Goal: Find specific page/section: Find specific page/section

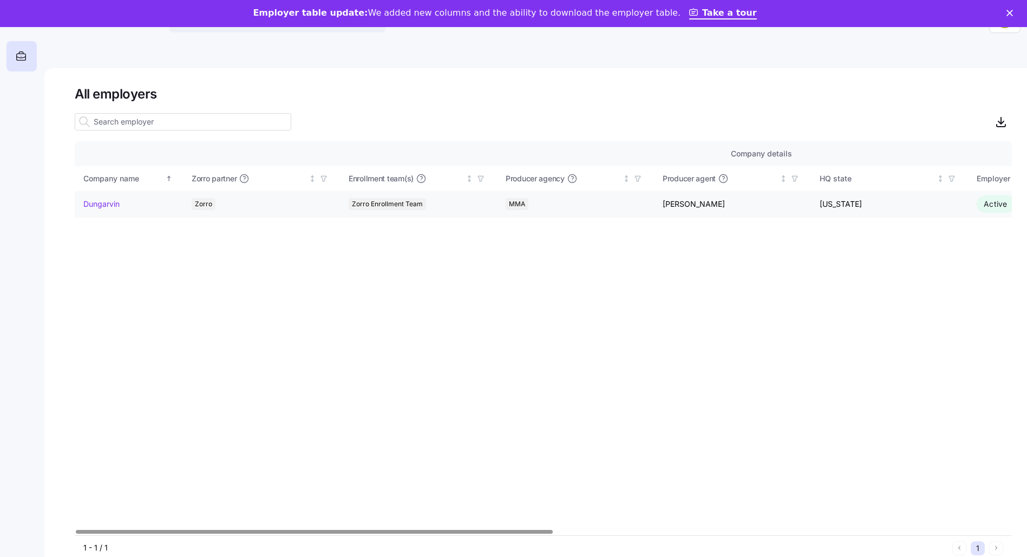
click at [88, 201] on link "Dungarvin" at bounding box center [101, 204] width 36 height 11
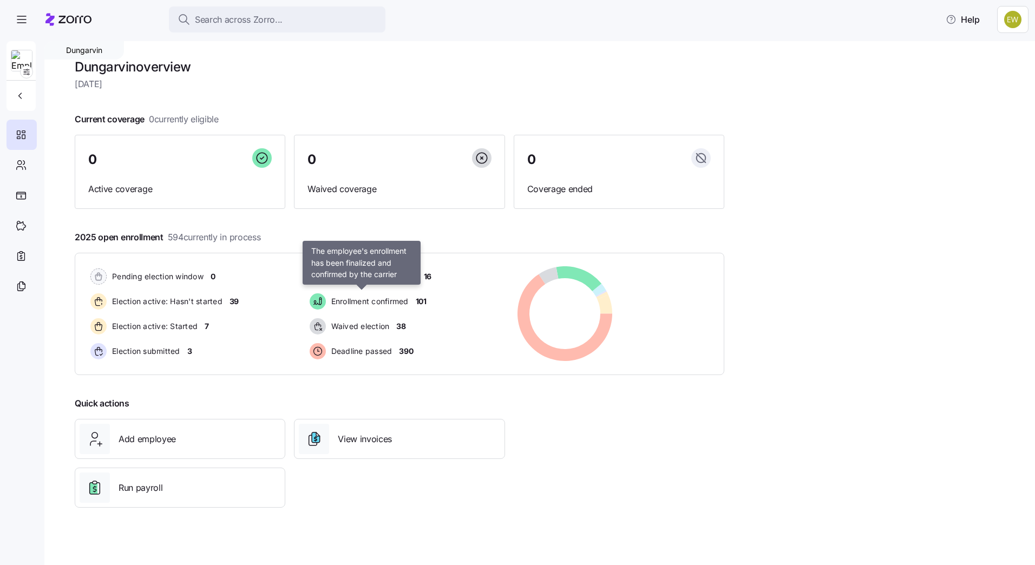
click at [356, 293] on div "Enrollment confirmed" at bounding box center [360, 301] width 106 height 21
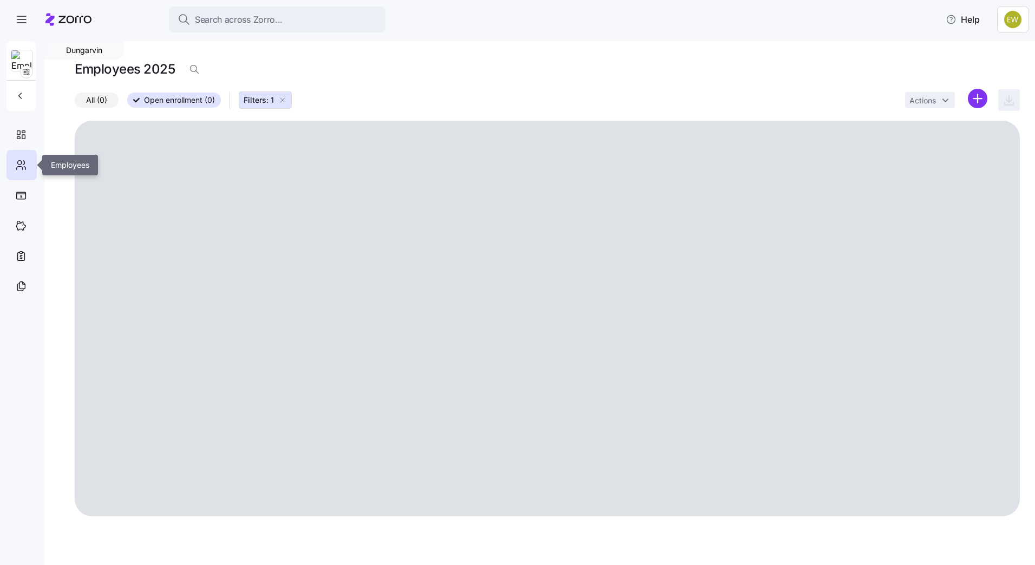
click at [29, 161] on div at bounding box center [21, 165] width 30 height 30
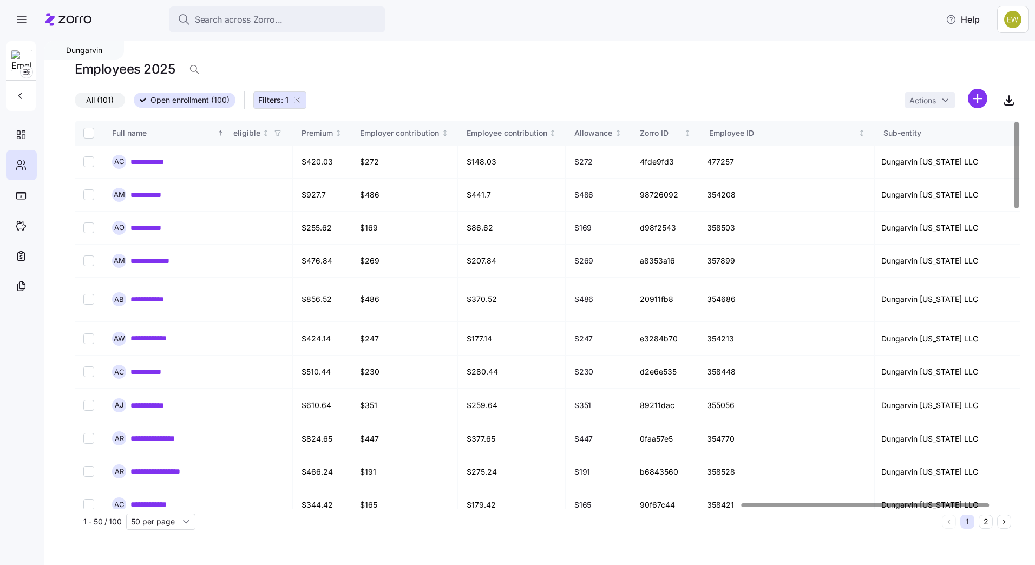
scroll to position [0, 2520]
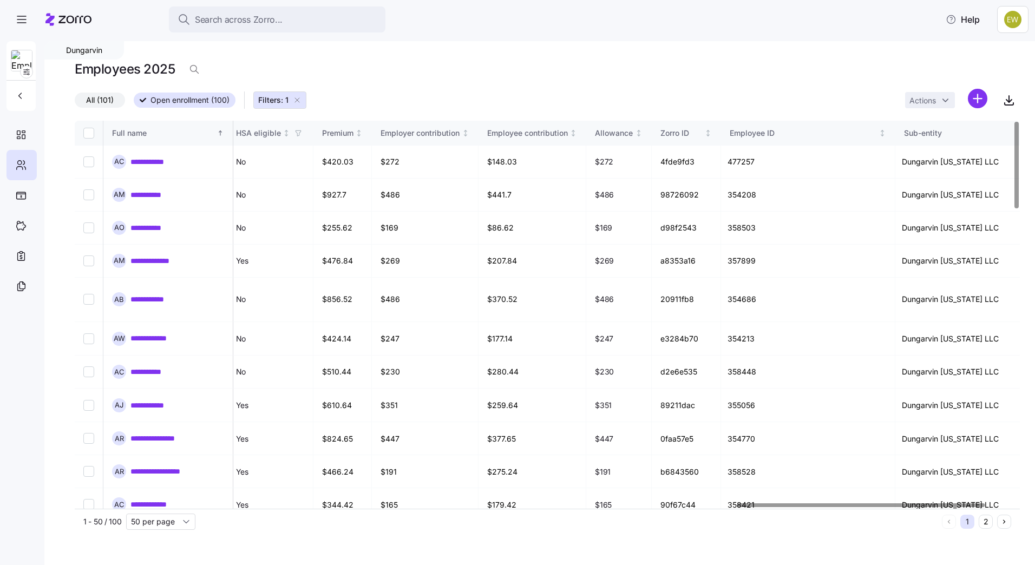
click at [945, 507] on div at bounding box center [861, 505] width 248 height 4
